Goal: Task Accomplishment & Management: Complete application form

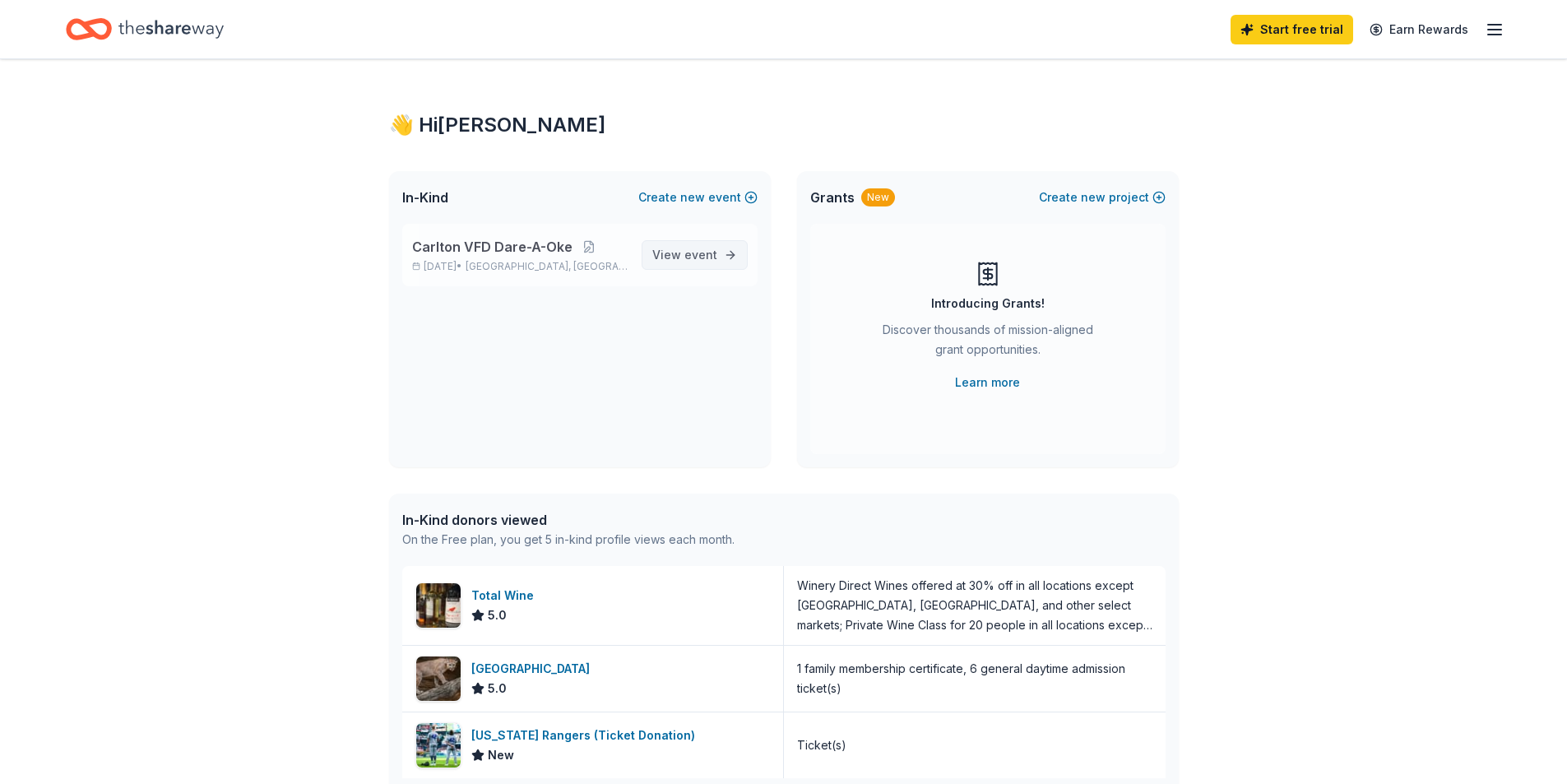
click at [704, 256] on span "event" at bounding box center [701, 254] width 33 height 14
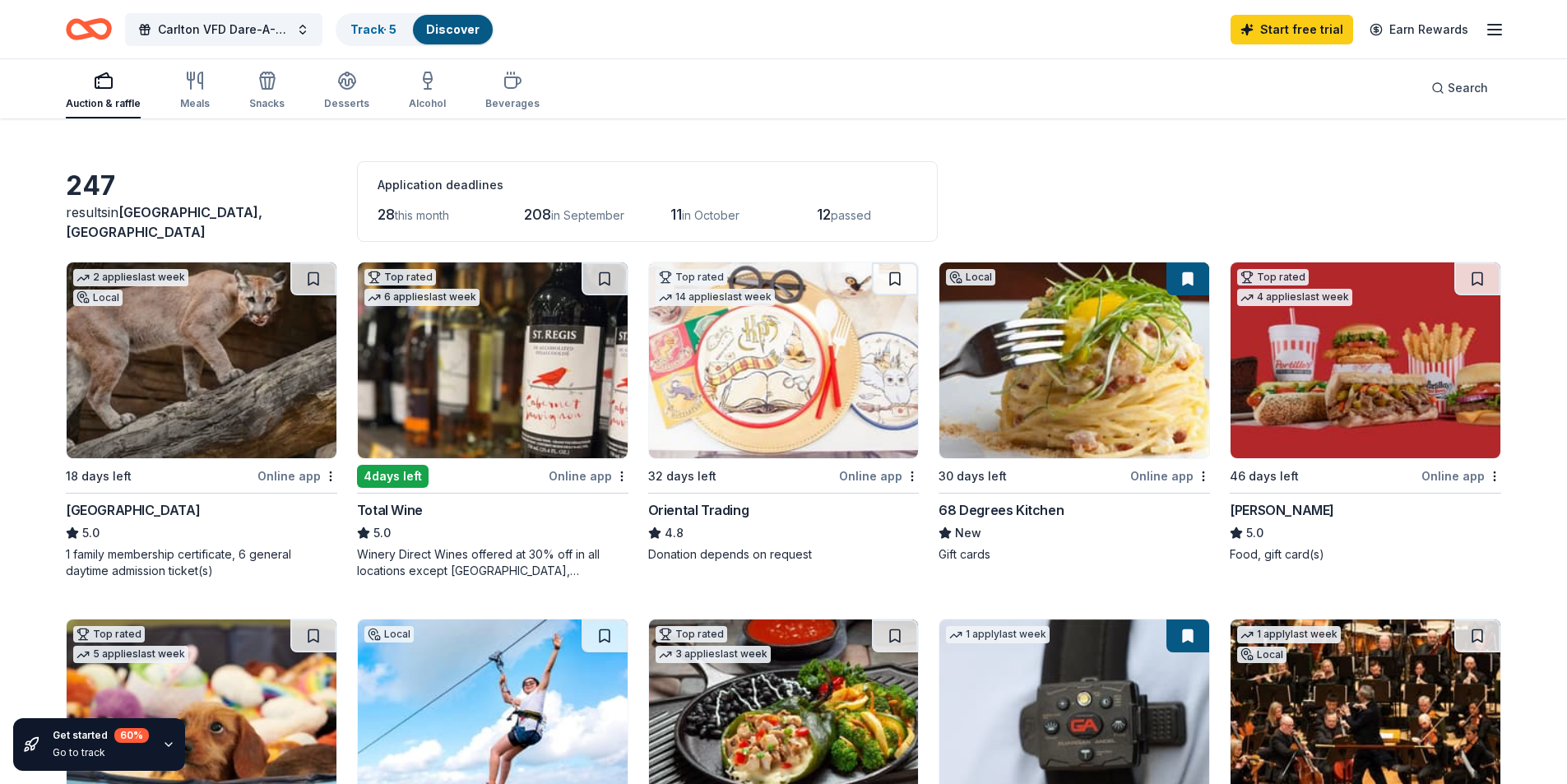
scroll to position [82, 0]
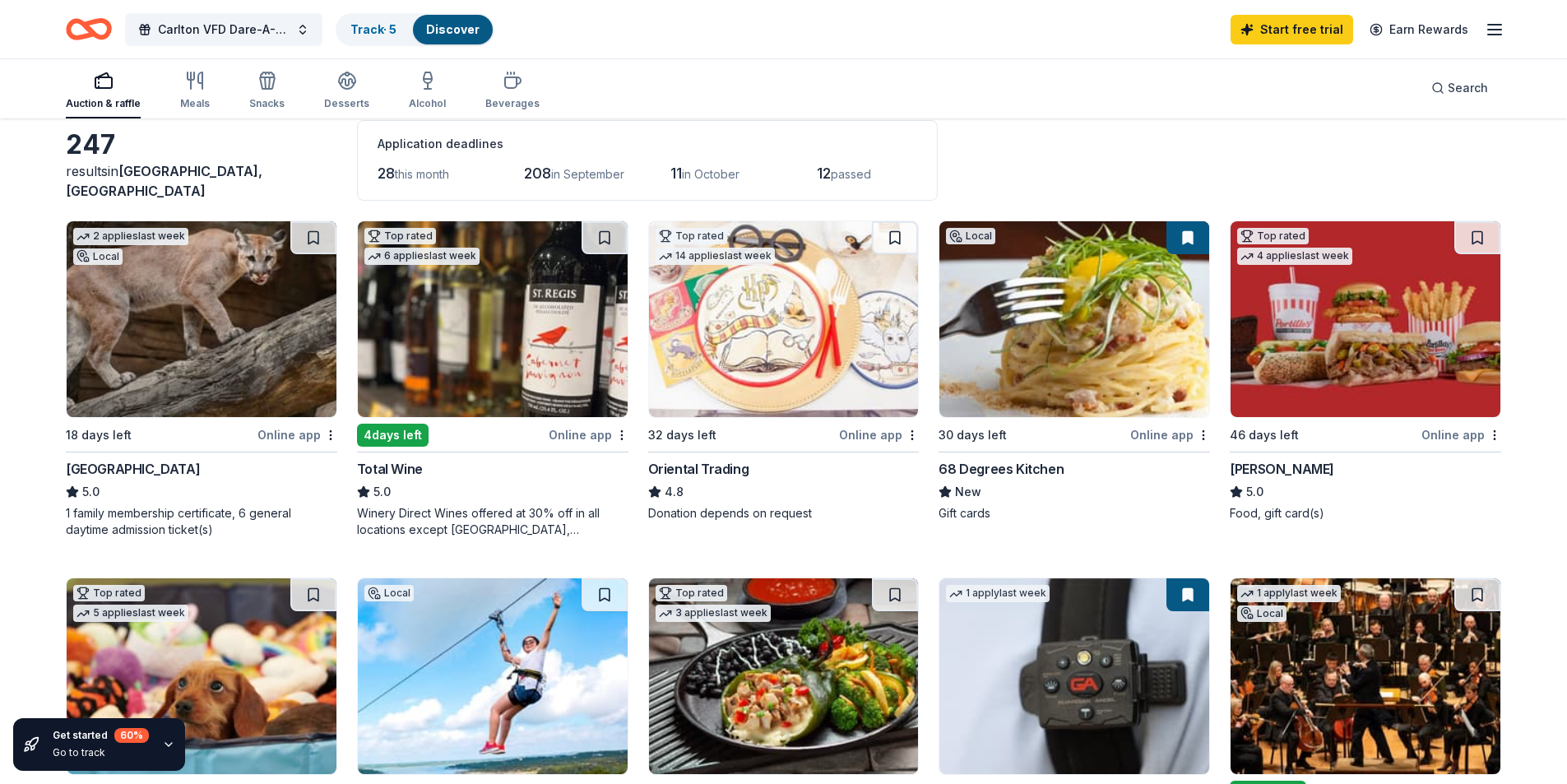
click at [968, 234] on div "Local" at bounding box center [970, 236] width 49 height 17
click at [966, 467] on div "68 Degrees Kitchen" at bounding box center [1001, 468] width 126 height 19
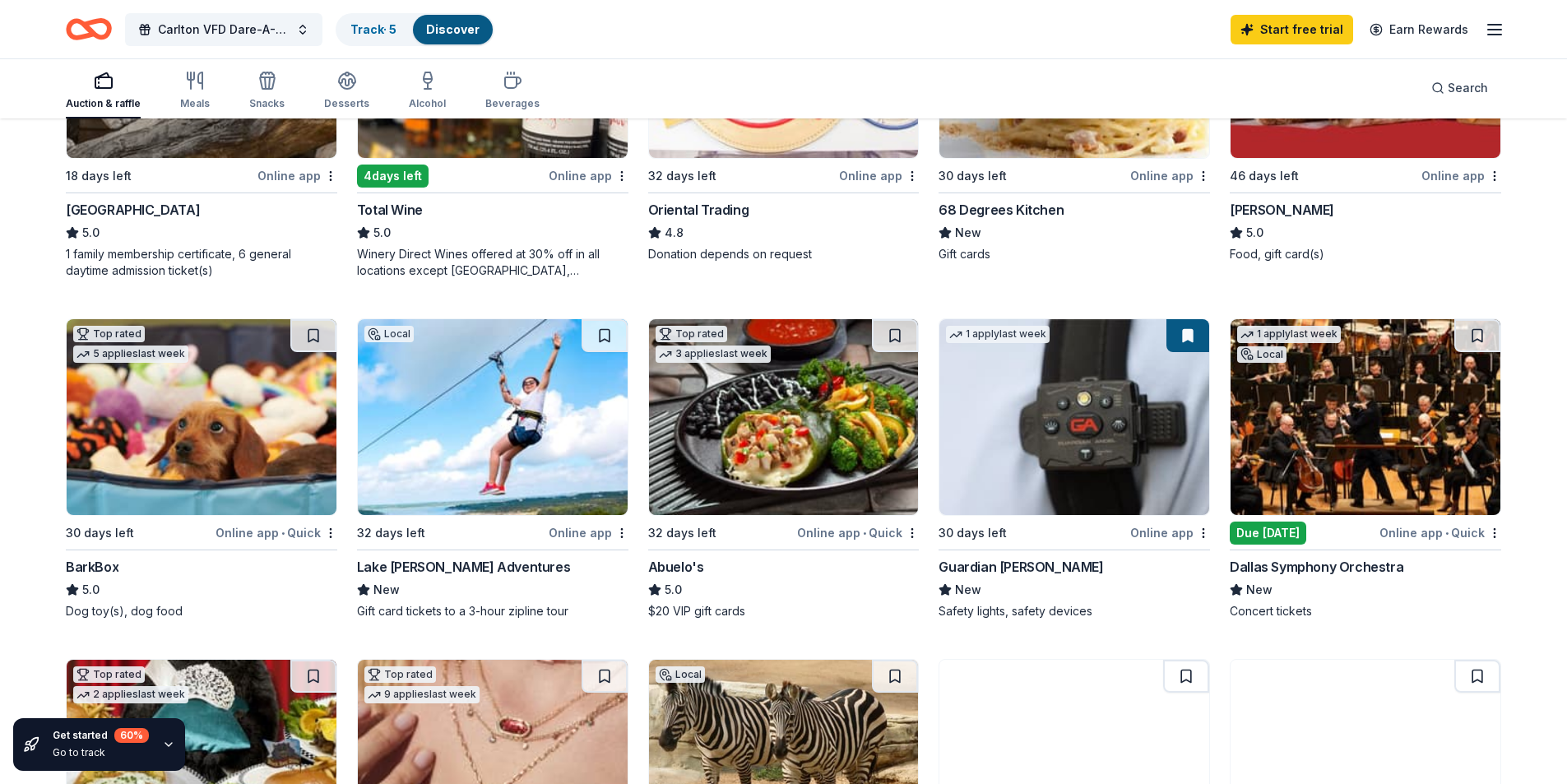
scroll to position [411, 0]
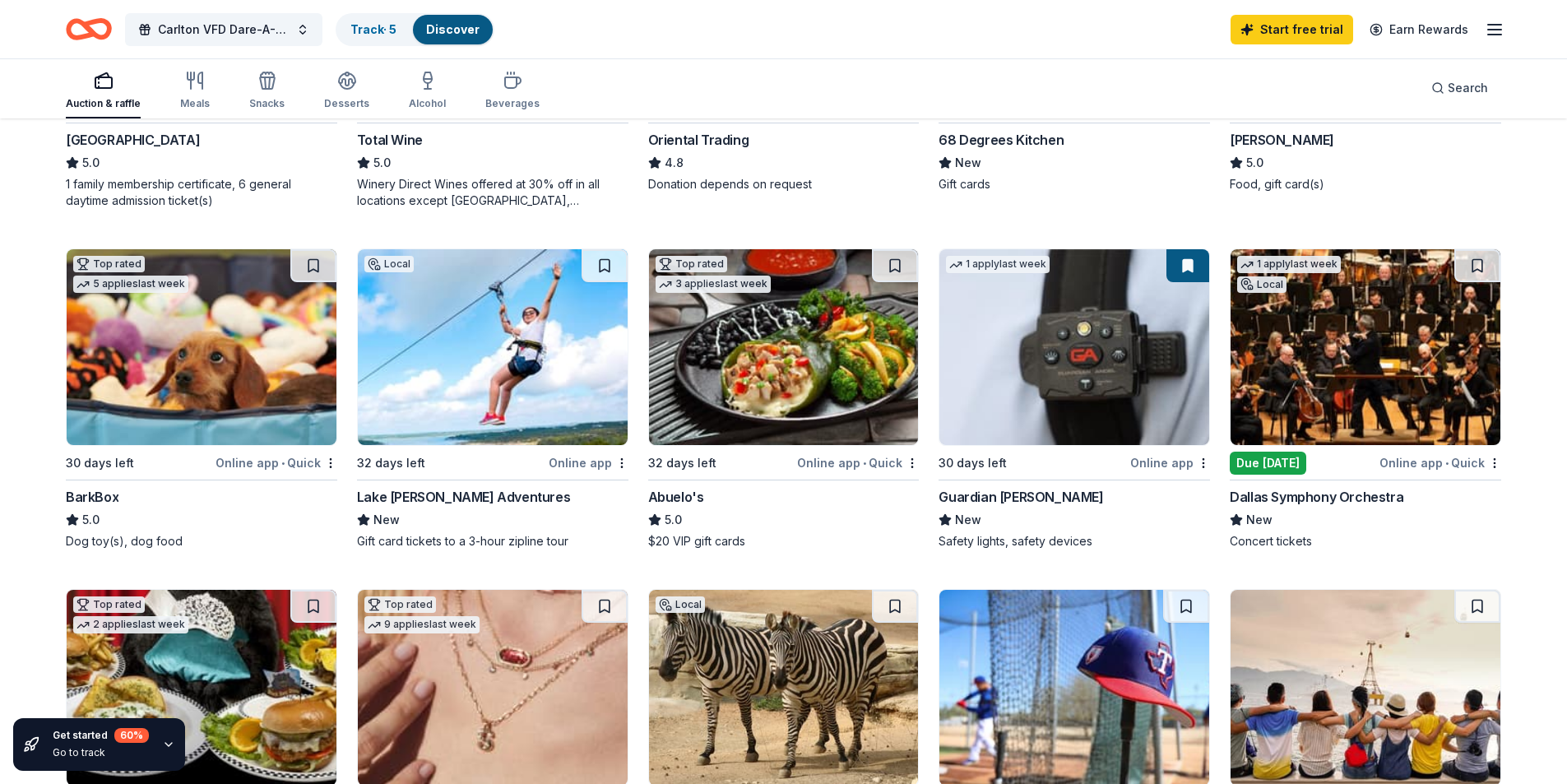
click at [94, 491] on div "BarkBox" at bounding box center [91, 496] width 53 height 19
click at [520, 498] on div "Lake [PERSON_NAME] Adventures" at bounding box center [463, 496] width 213 height 19
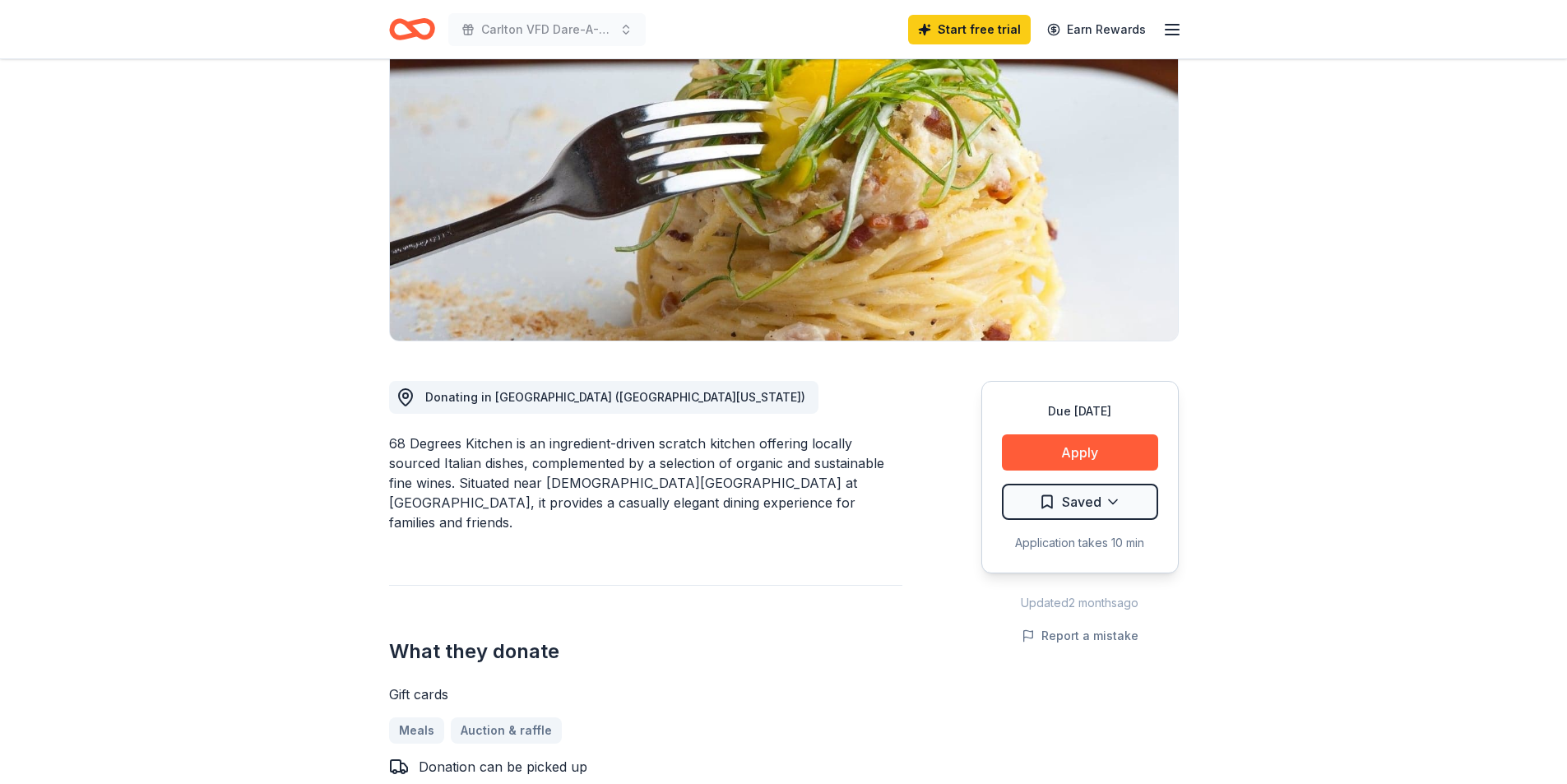
scroll to position [164, 0]
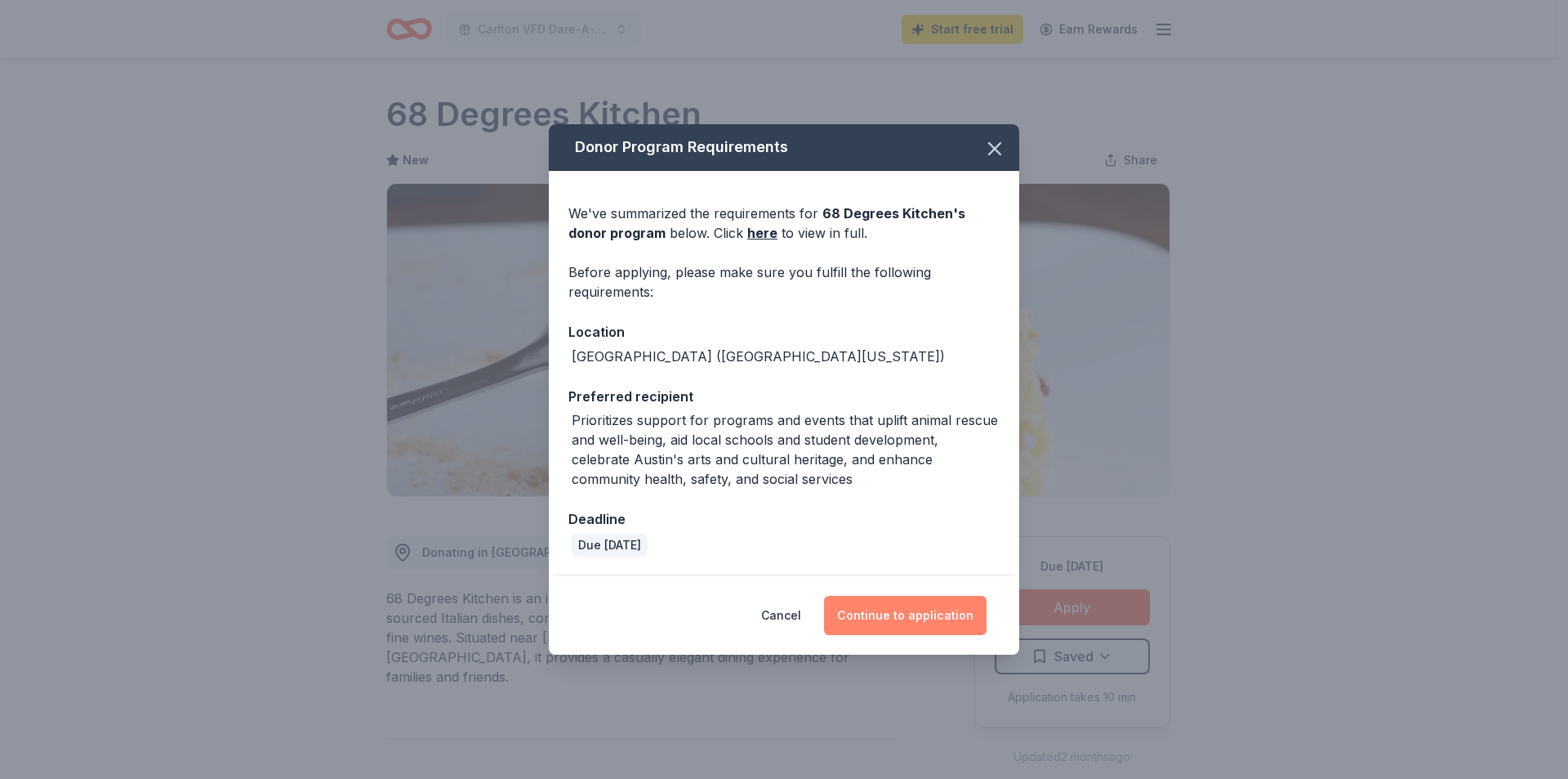
click at [916, 610] on button "Continue to application" at bounding box center [905, 615] width 162 height 39
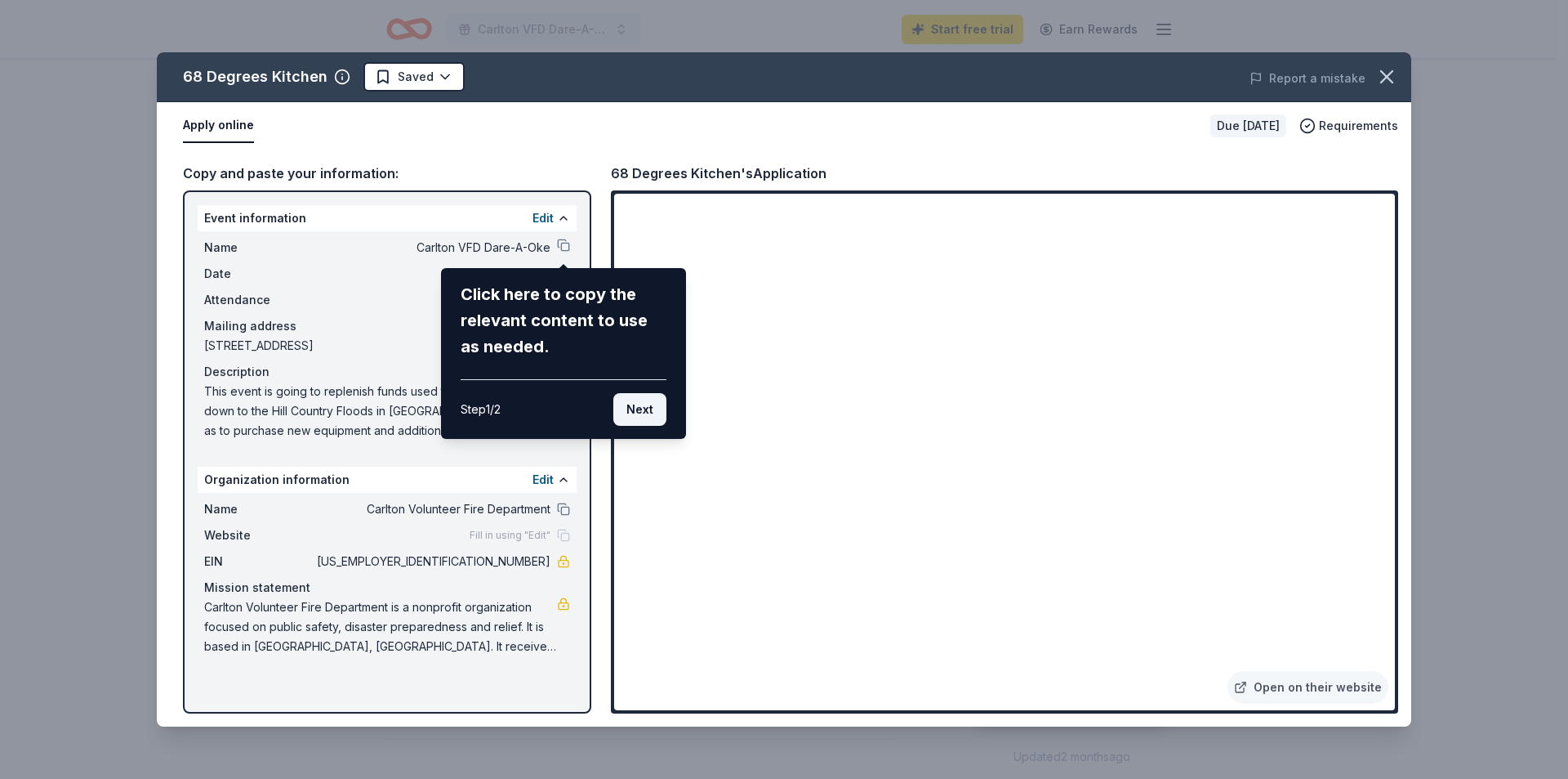
click at [645, 408] on button "Next" at bounding box center [640, 410] width 53 height 33
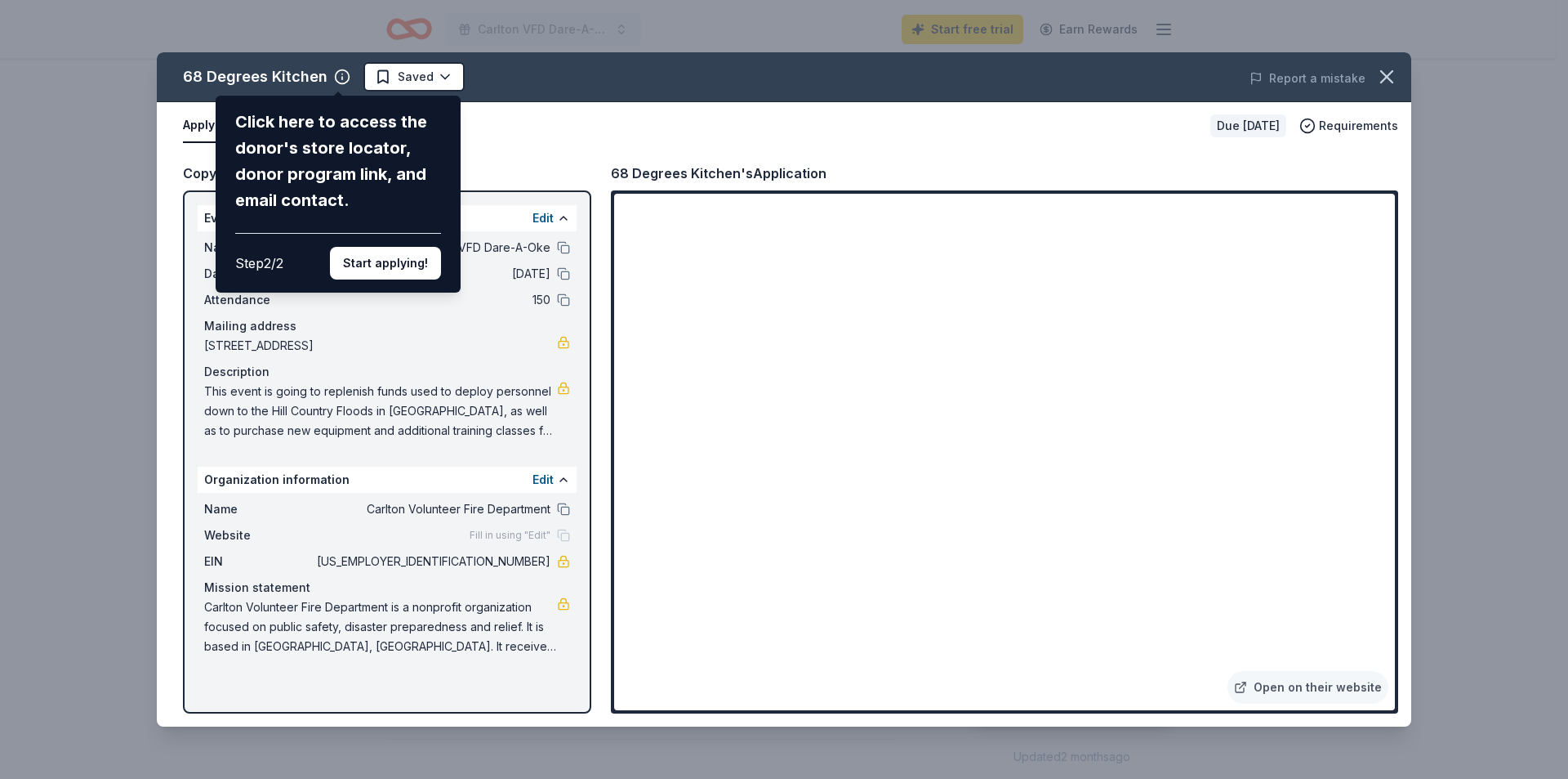
click at [813, 447] on div "68 Degrees Kitchen Click here to access the donor's store locator, donor progra…" at bounding box center [783, 389] width 1254 height 674
click at [412, 267] on button "Start applying!" at bounding box center [385, 263] width 111 height 33
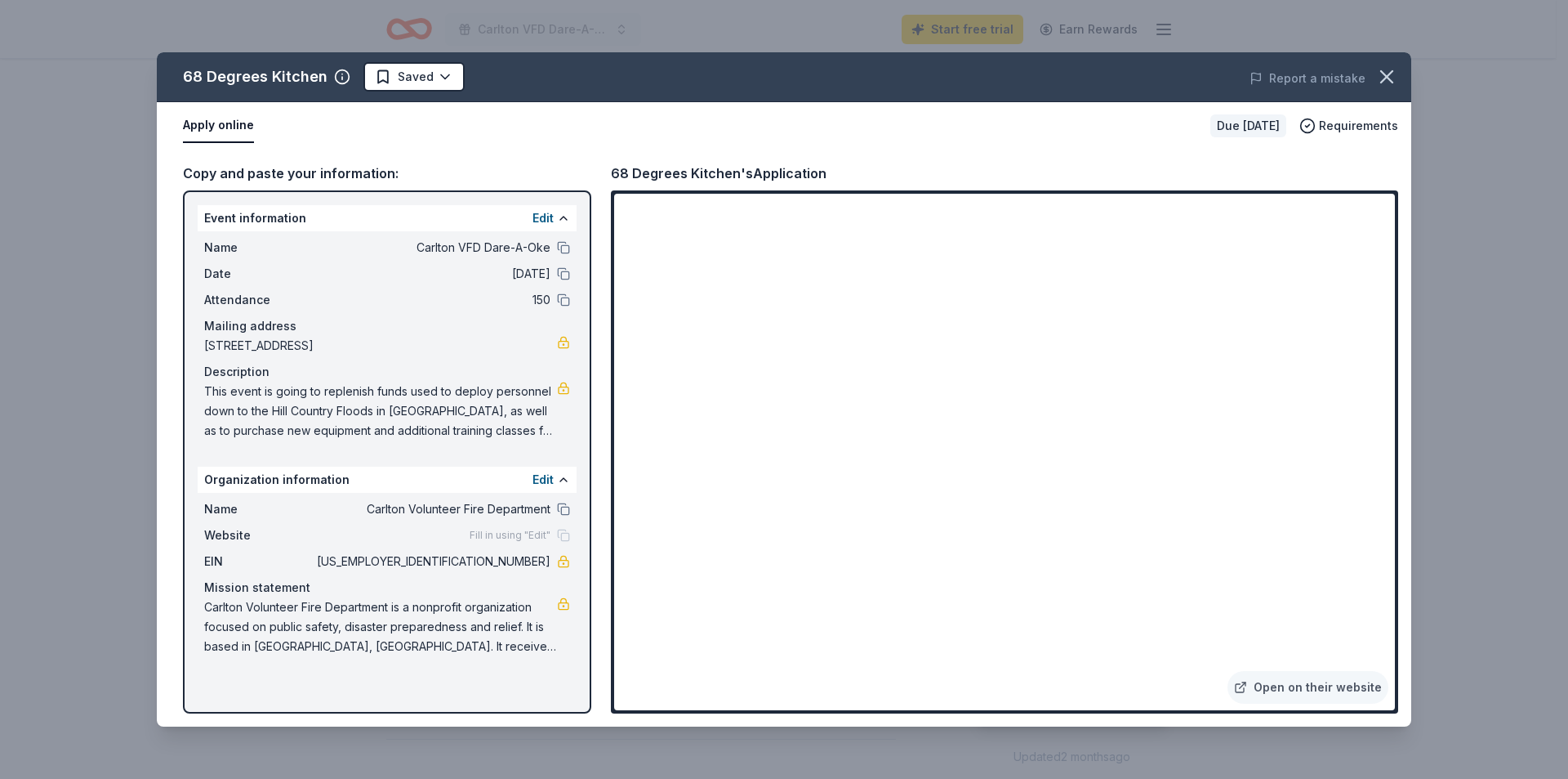
click at [824, 440] on div "68 Degrees Kitchen Saved Report a mistake Apply online Due in 30 days Requireme…" at bounding box center [783, 389] width 1254 height 674
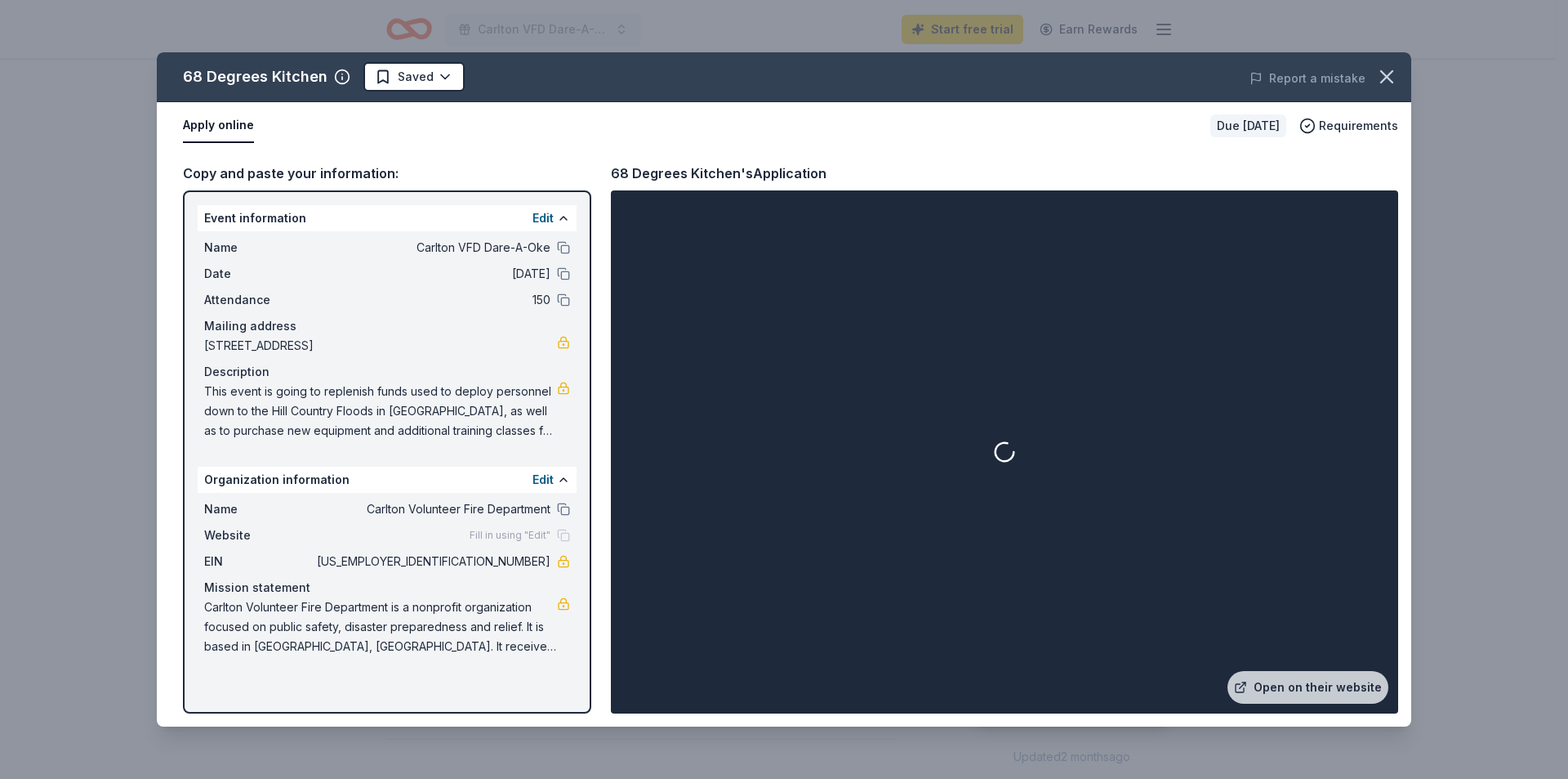
click at [763, 443] on div at bounding box center [1004, 451] width 780 height 516
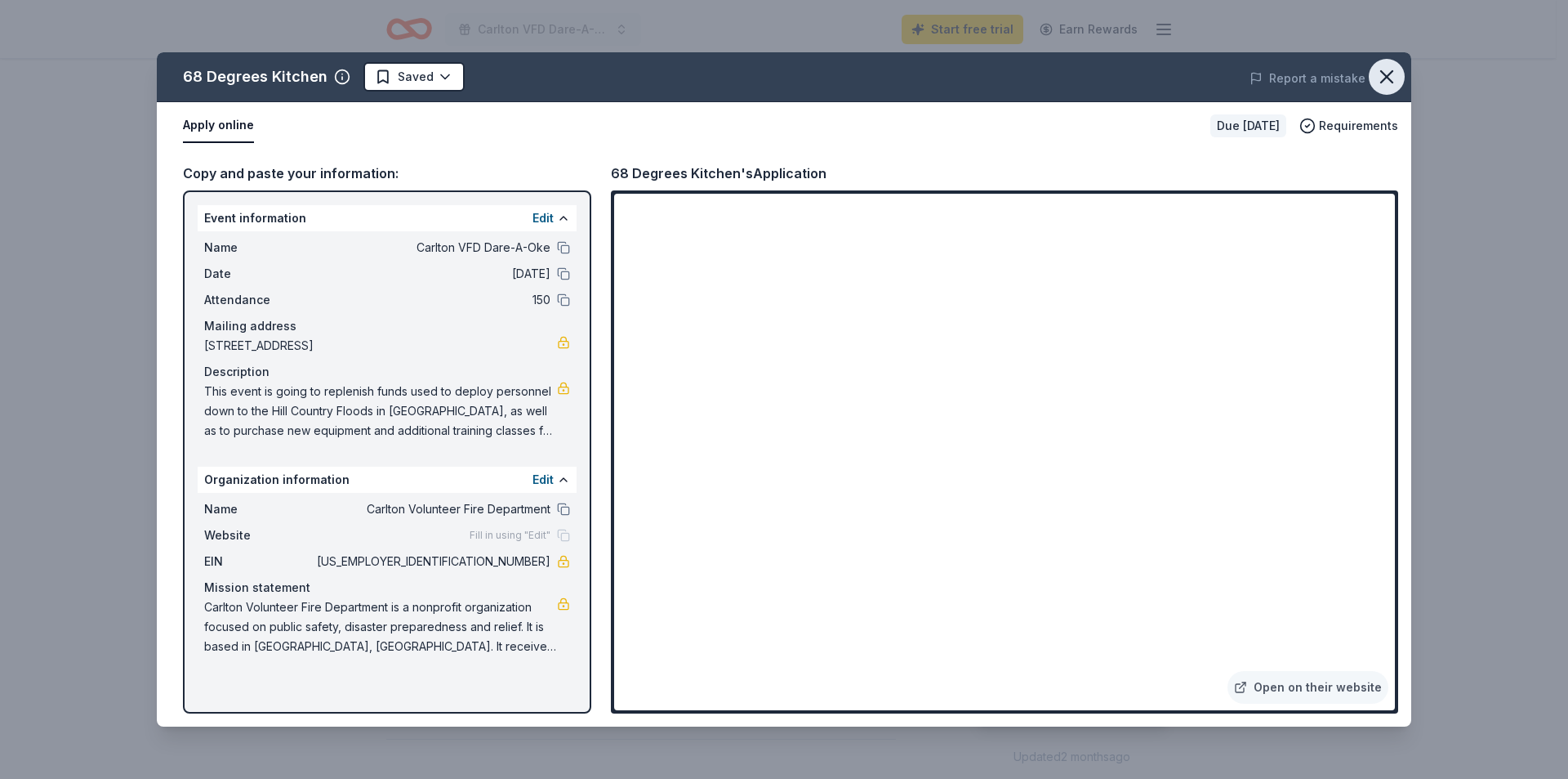
click at [1384, 82] on icon "button" at bounding box center [1386, 76] width 23 height 23
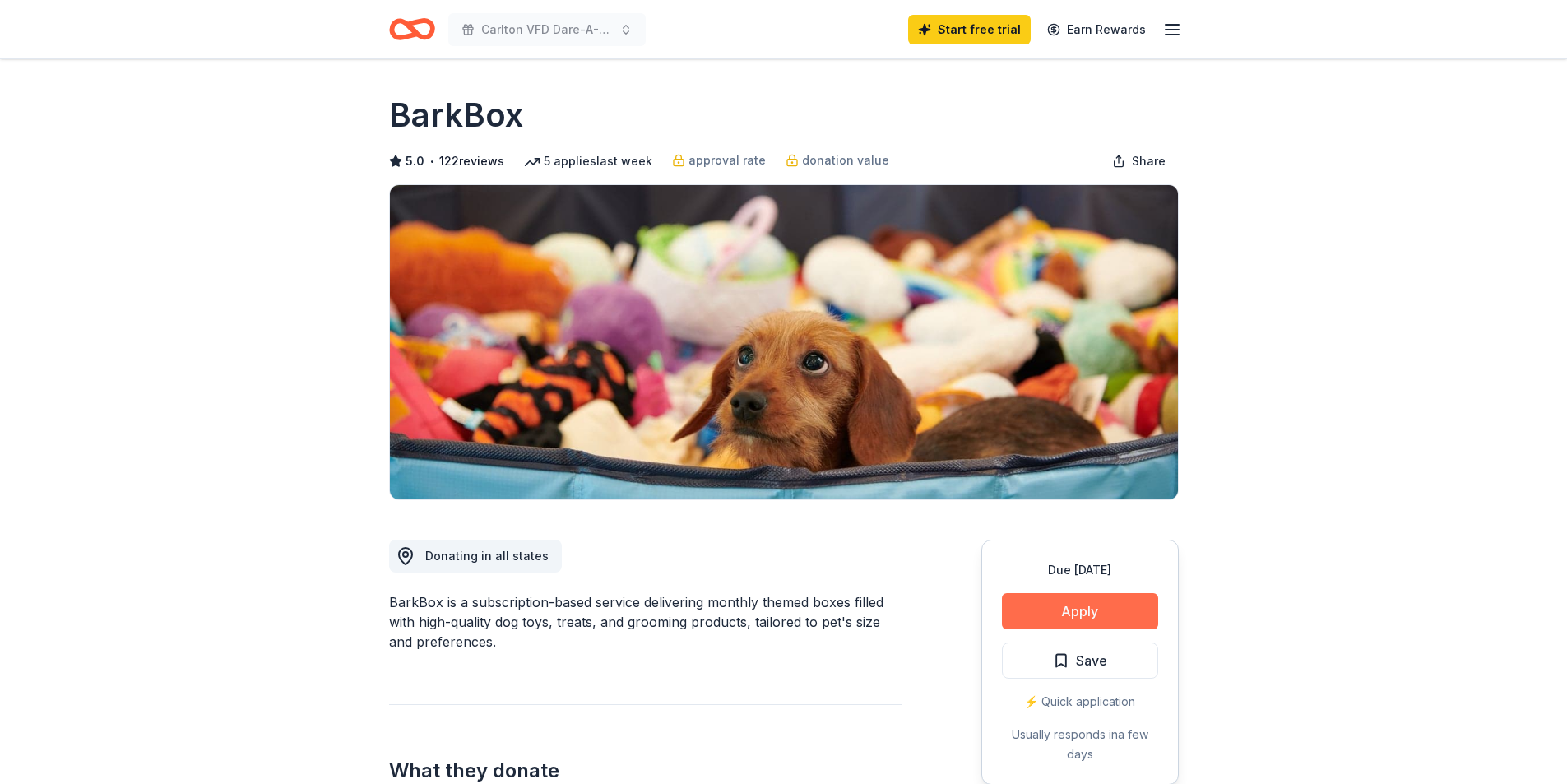
click at [1111, 602] on button "Apply" at bounding box center [1080, 611] width 156 height 36
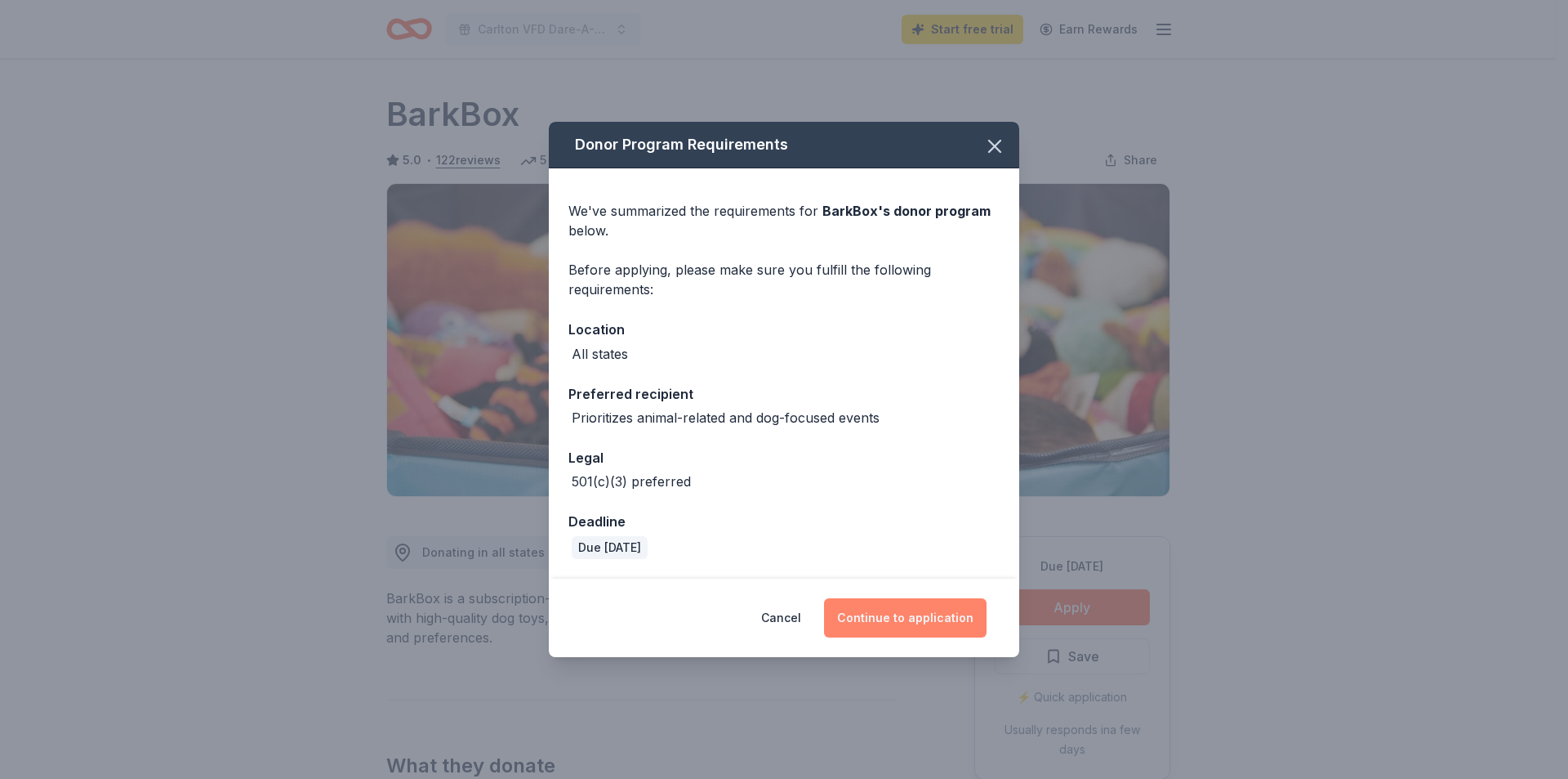
click at [926, 628] on button "Continue to application" at bounding box center [905, 618] width 162 height 39
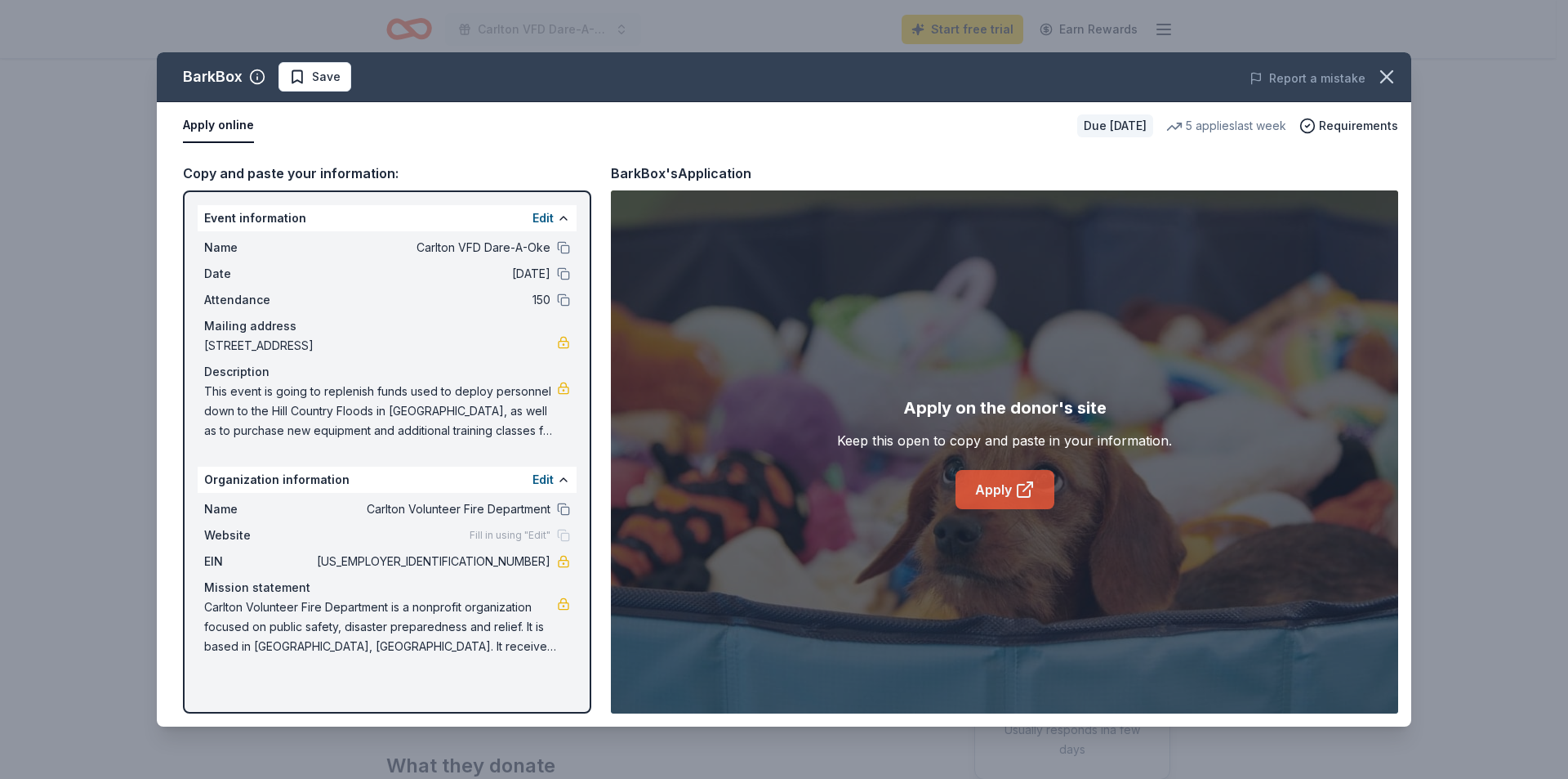
click at [1008, 491] on link "Apply" at bounding box center [1005, 489] width 99 height 39
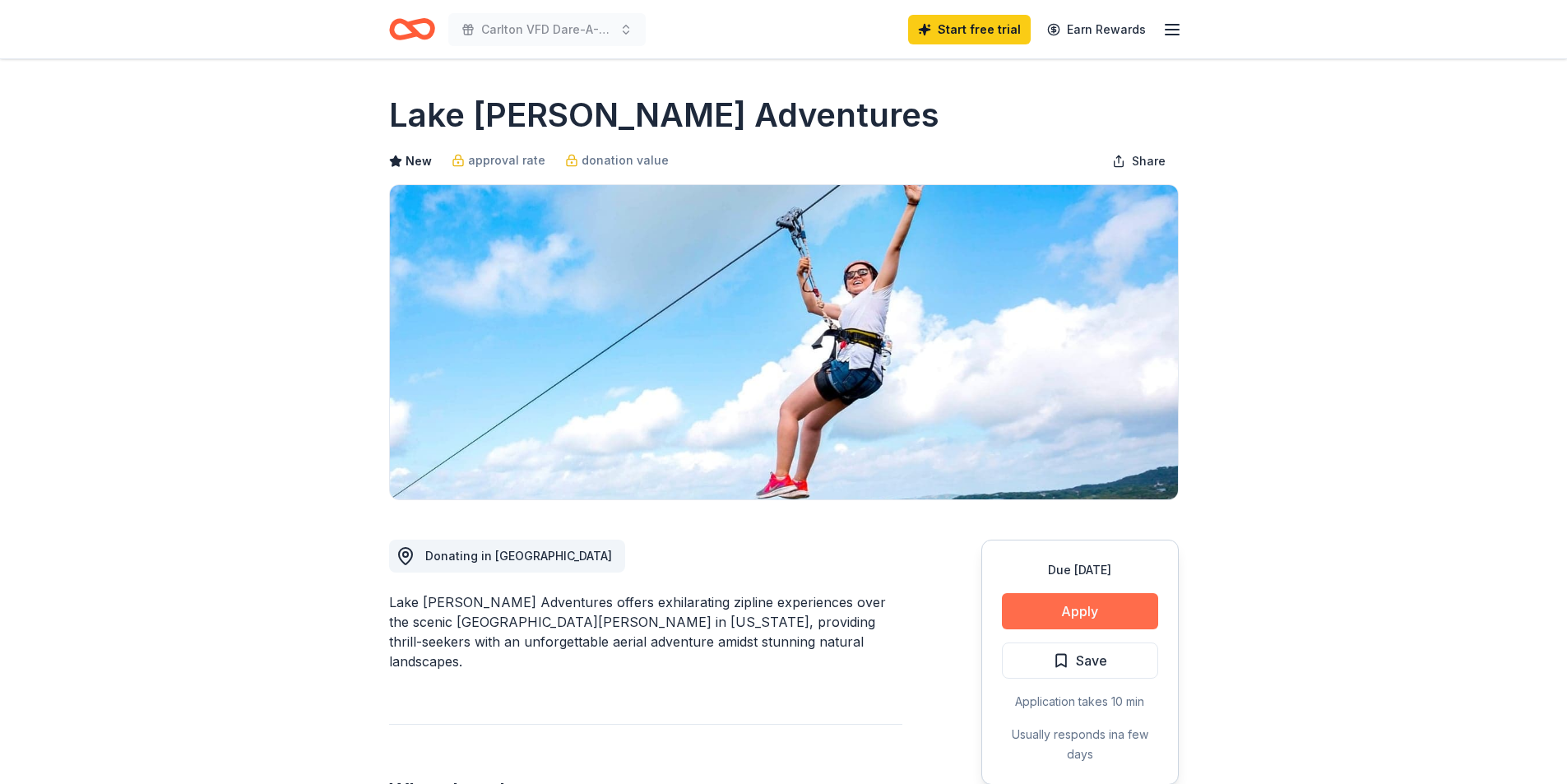
click at [1115, 606] on button "Apply" at bounding box center [1080, 611] width 156 height 36
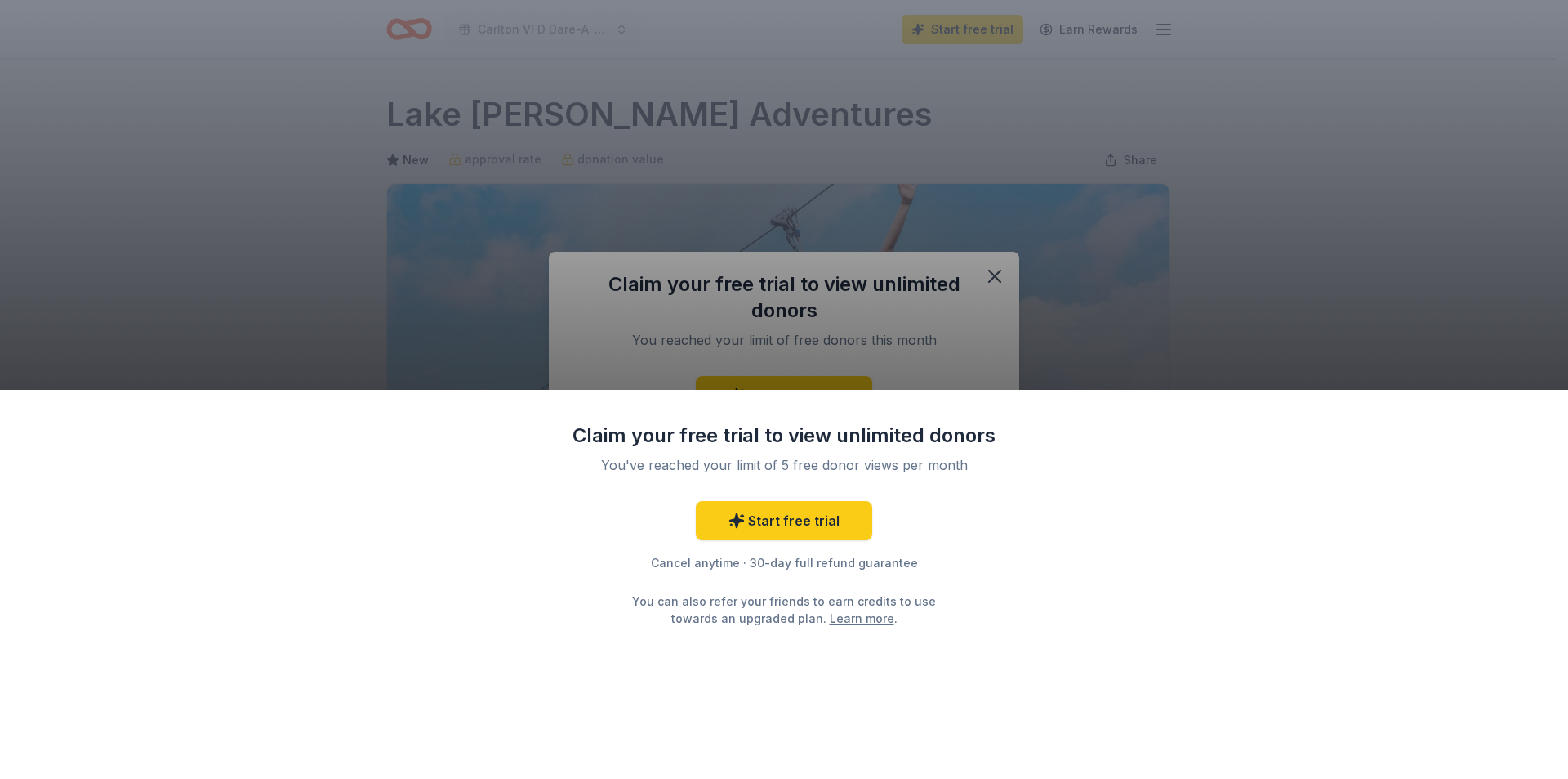
click at [988, 353] on div "Claim your free trial to view unlimited donors You've reached your limit of 5 f…" at bounding box center [784, 390] width 1568 height 779
click at [824, 517] on link "Start free trial" at bounding box center [784, 520] width 177 height 39
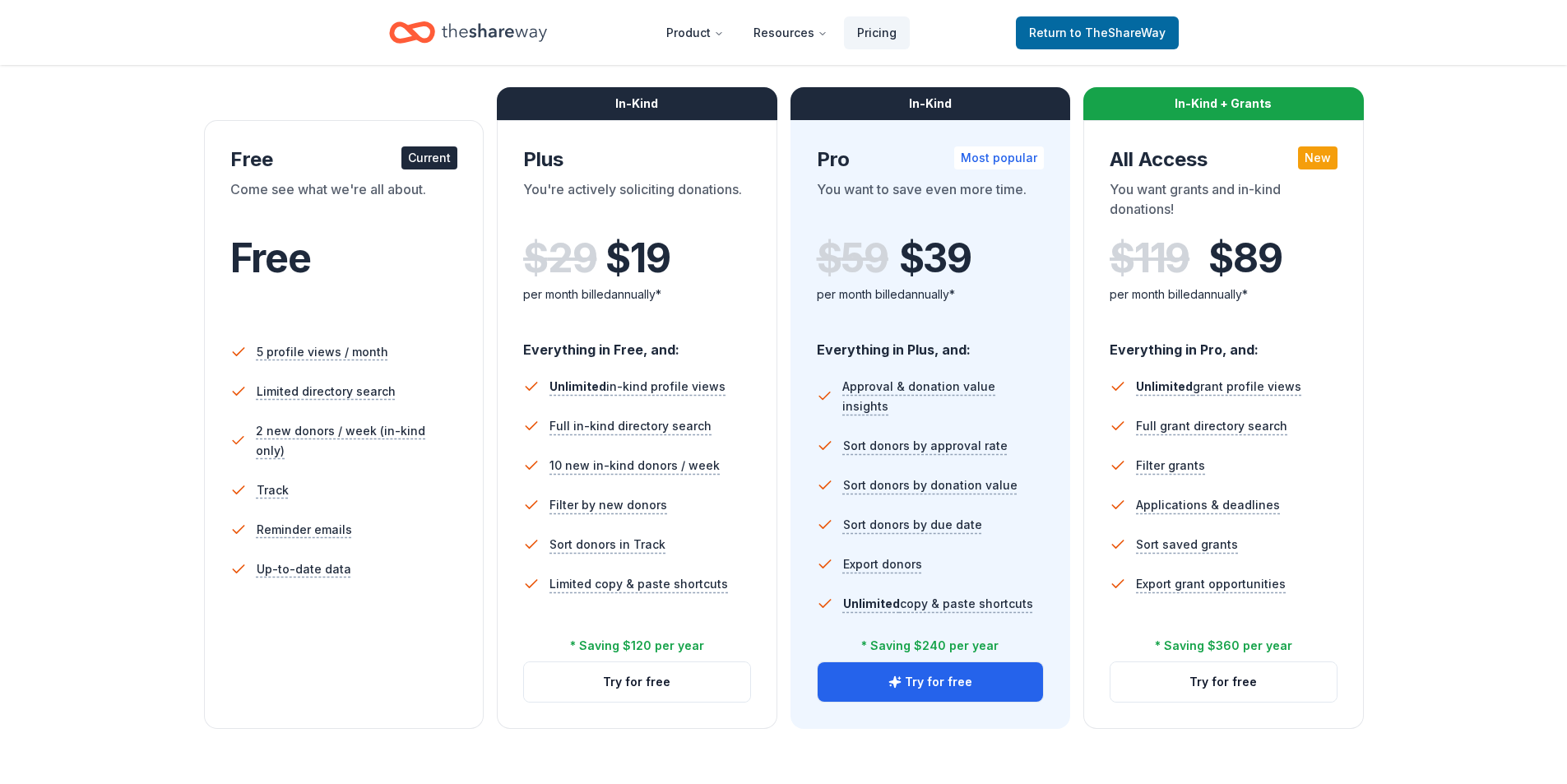
scroll to position [329, 0]
